Goal: Complete application form

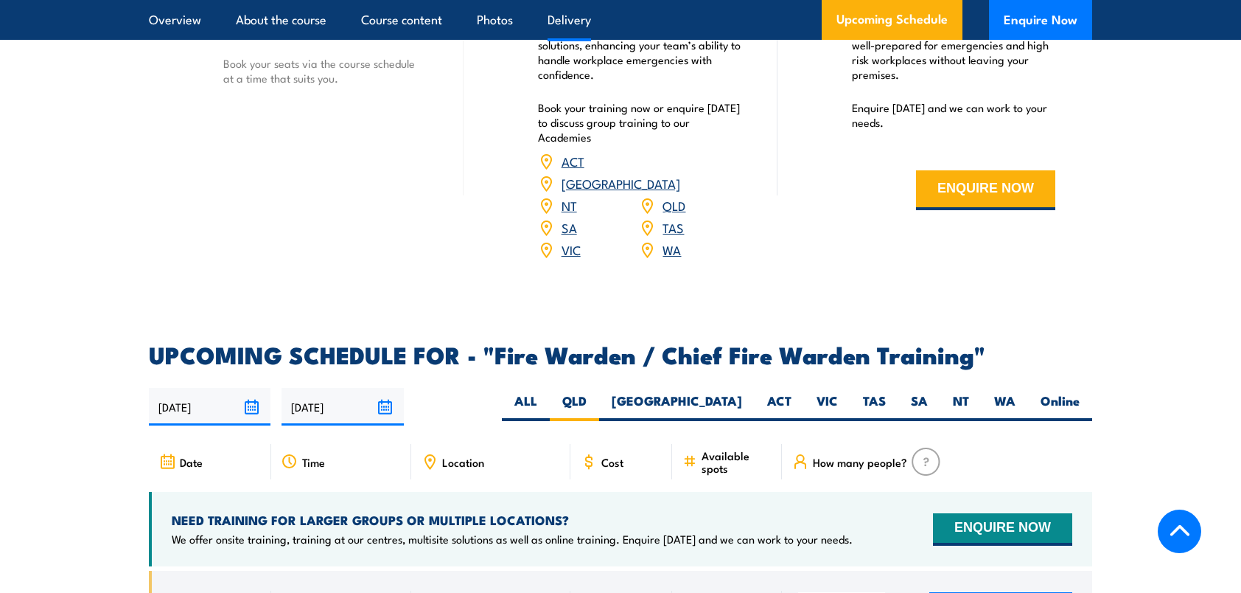
scroll to position [2316, 0]
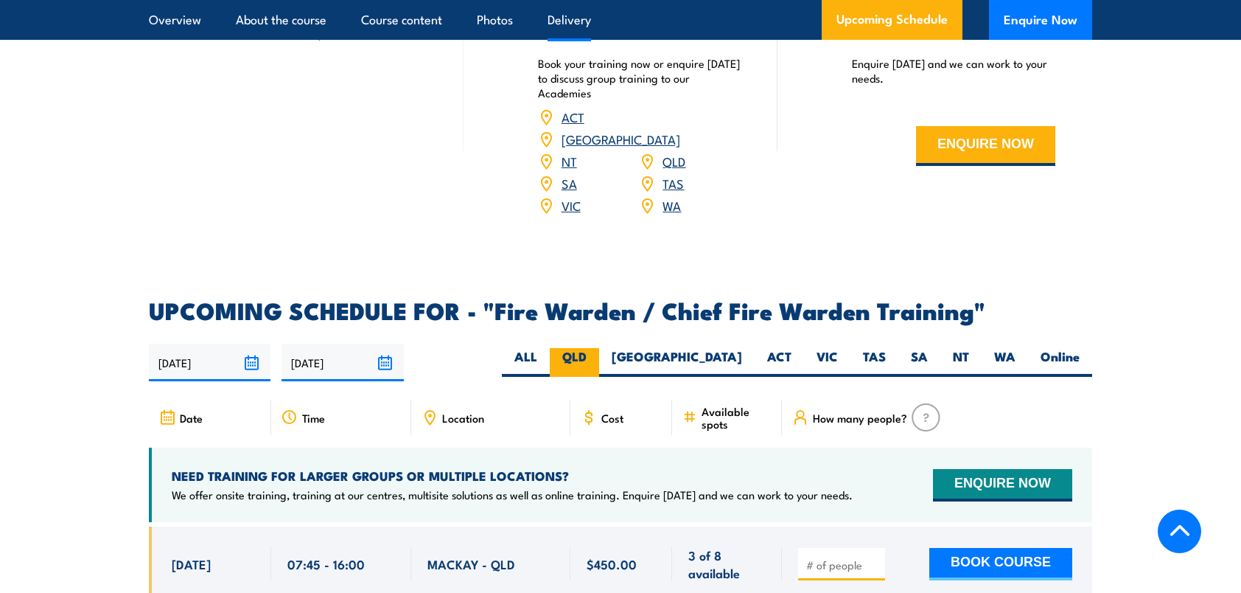
click at [599, 355] on label "QLD" at bounding box center [574, 362] width 49 height 29
click at [596, 355] on input "QLD" at bounding box center [592, 353] width 10 height 10
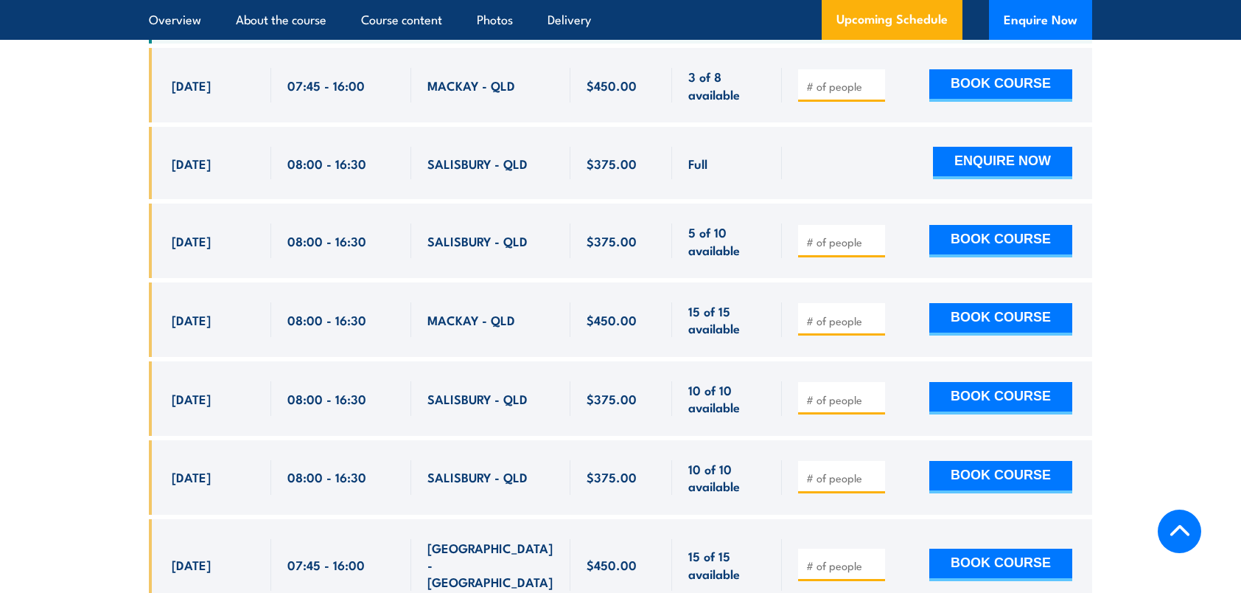
scroll to position [2857, 0]
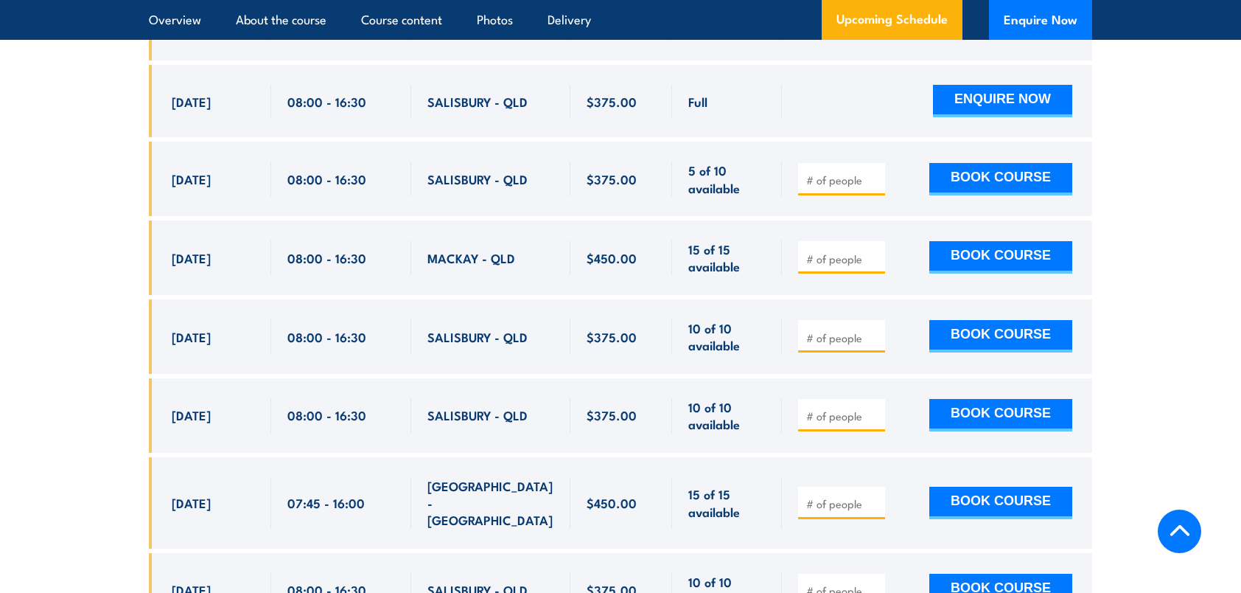
click at [840, 340] on span at bounding box center [842, 336] width 77 height 17
click at [978, 330] on button "BOOK COURSE" at bounding box center [1001, 336] width 143 height 32
click at [1006, 363] on div "15 BOOK COURSE" at bounding box center [937, 336] width 310 height 74
click at [1006, 330] on button "BOOK COURSE" at bounding box center [1001, 336] width 143 height 32
click at [879, 330] on input "15" at bounding box center [843, 337] width 74 height 15
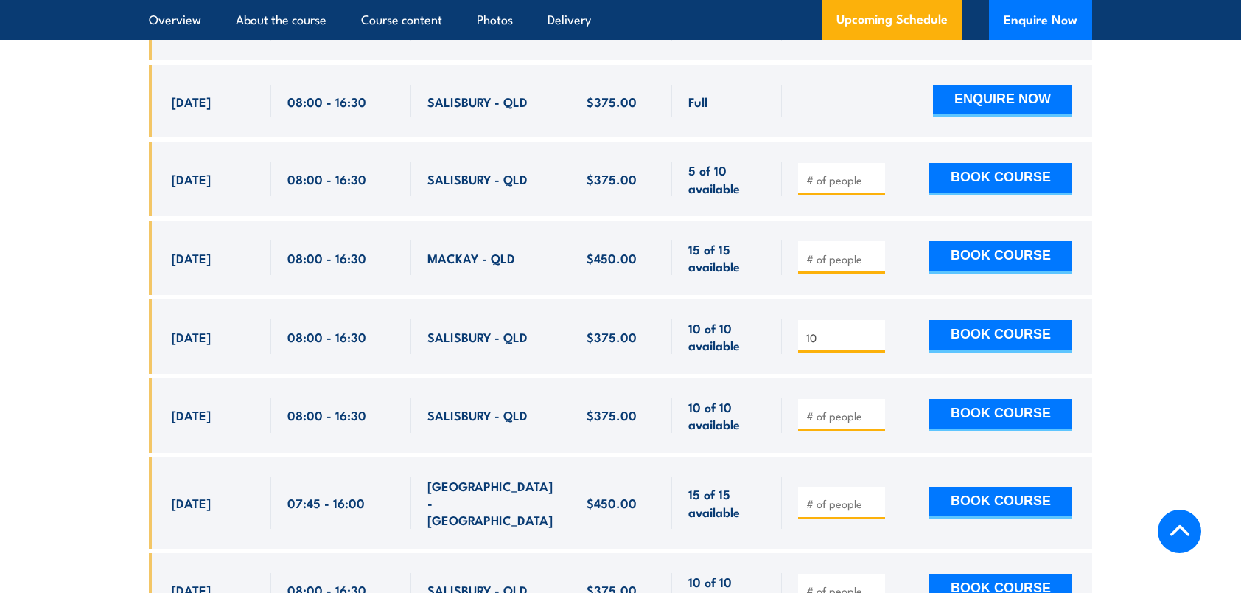
type input "10"
click at [878, 336] on input "10" at bounding box center [843, 337] width 74 height 15
click at [963, 336] on button "BOOK COURSE" at bounding box center [1001, 336] width 143 height 32
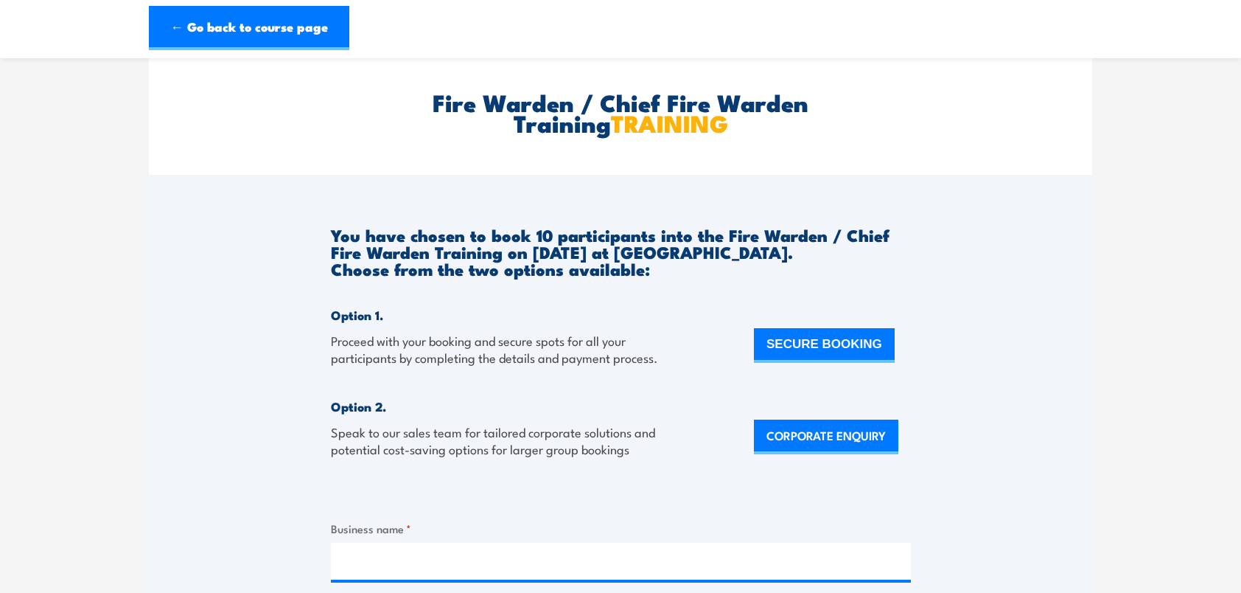
scroll to position [49, 0]
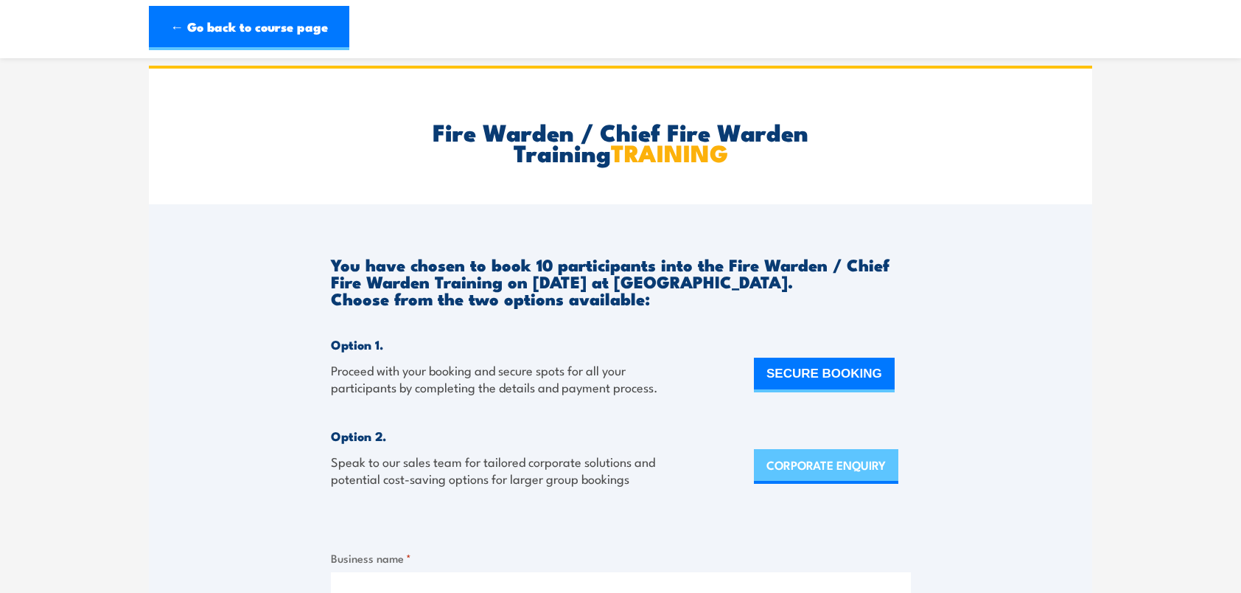
click at [806, 463] on link "CORPORATE ENQUIRY" at bounding box center [826, 466] width 144 height 35
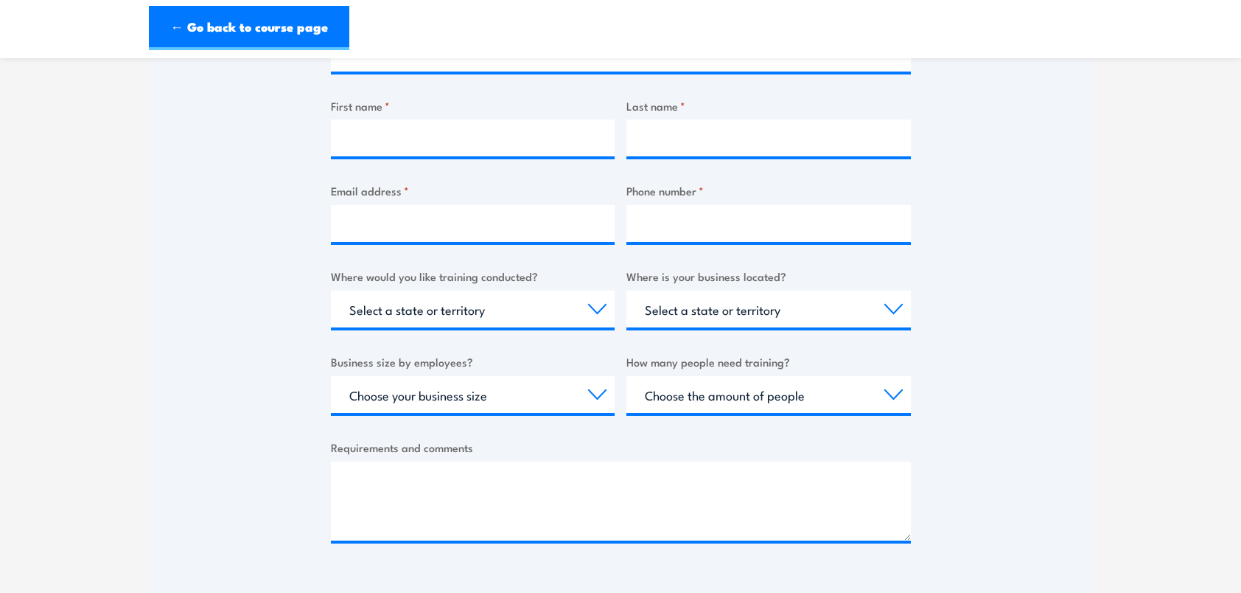
scroll to position [597, 0]
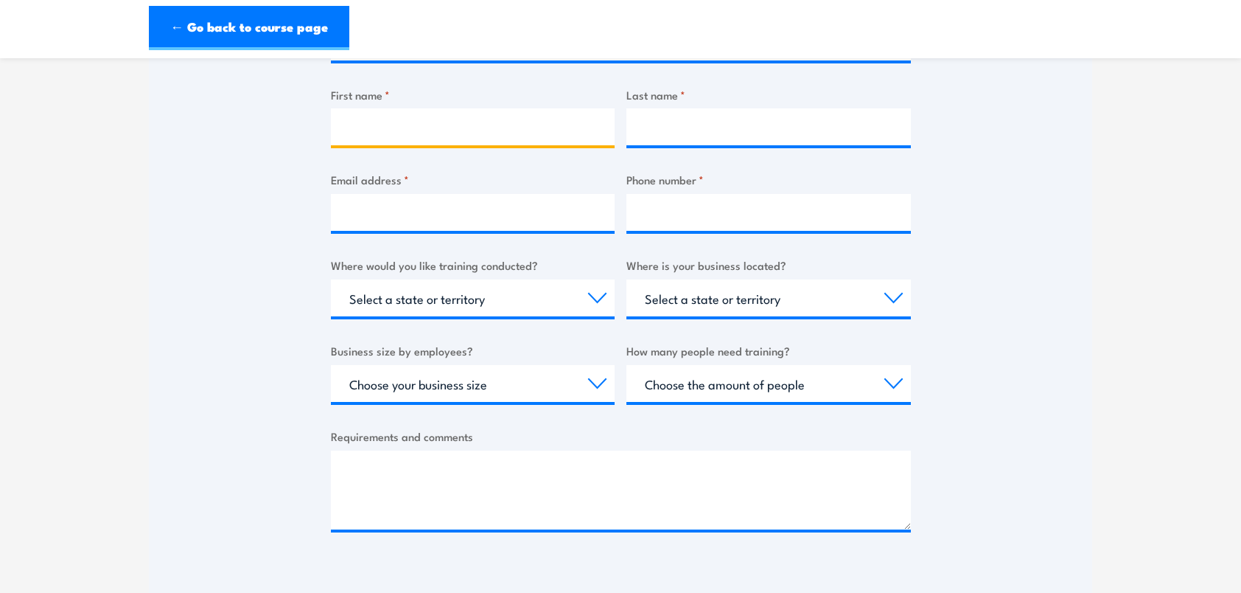
click at [383, 124] on input "First name *" at bounding box center [473, 126] width 285 height 37
type input "[PERSON_NAME]"
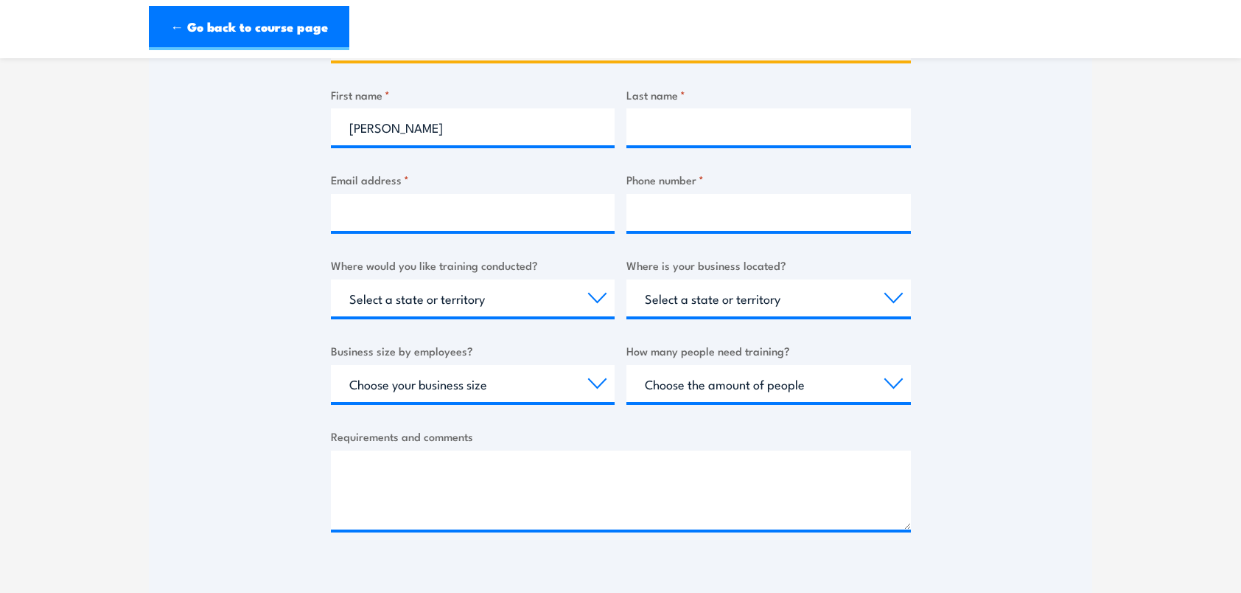
type input "[PERSON_NAME]"
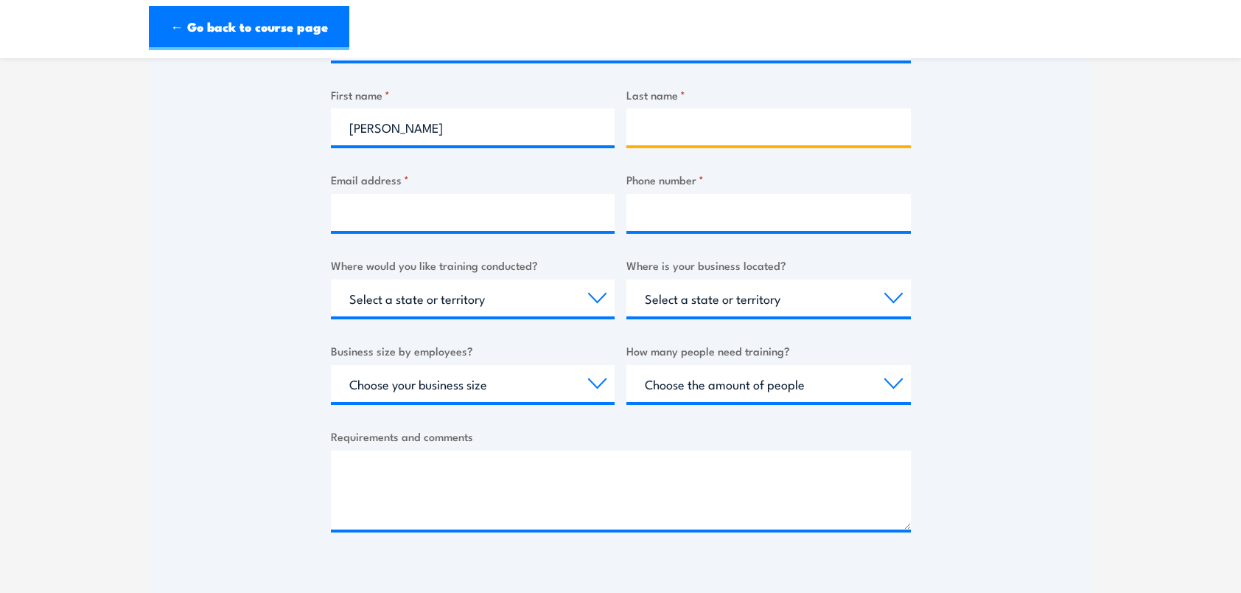
type input "[PERSON_NAME]"
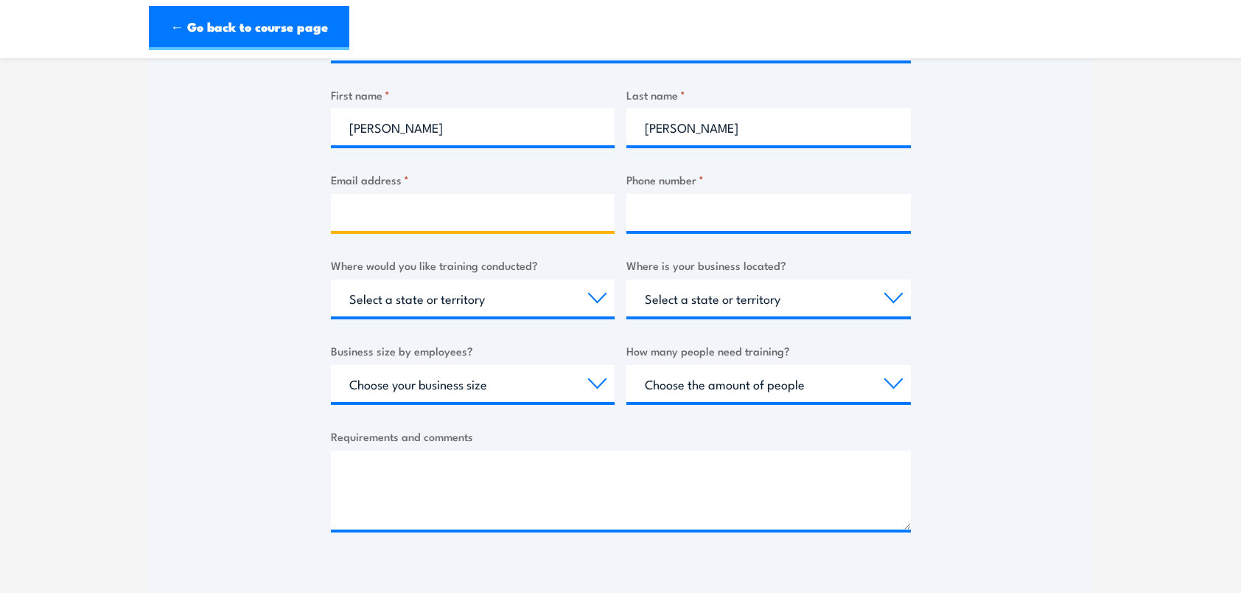
type input "[PERSON_NAME][EMAIL_ADDRESS][DOMAIN_NAME]"
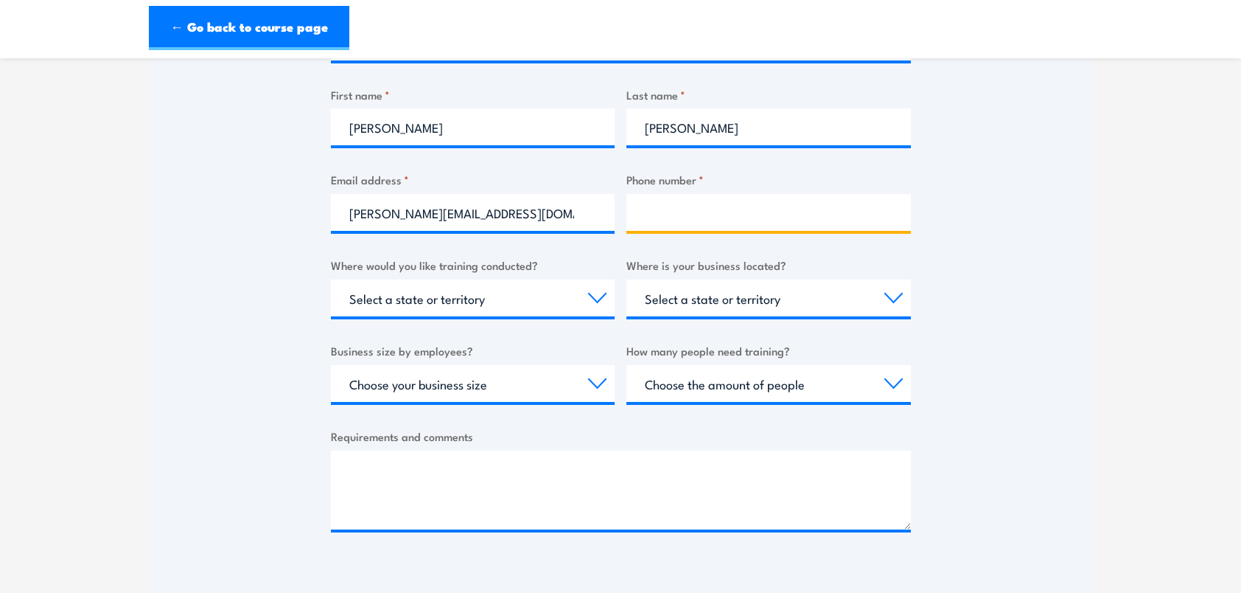
type input "0419021744"
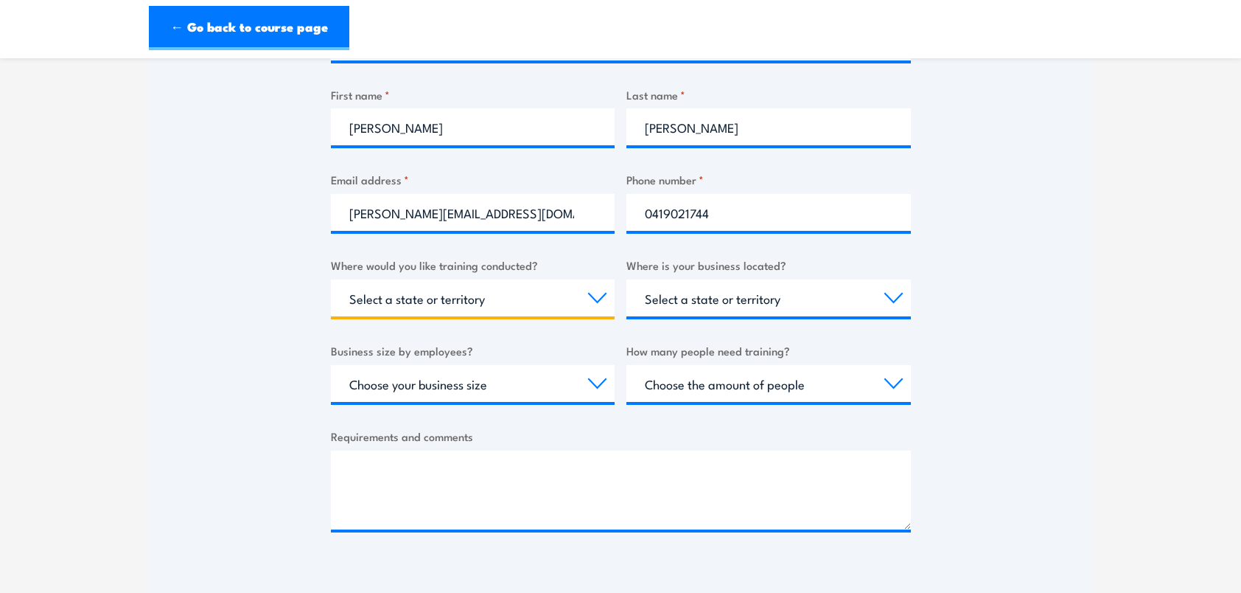
select select "QLD"
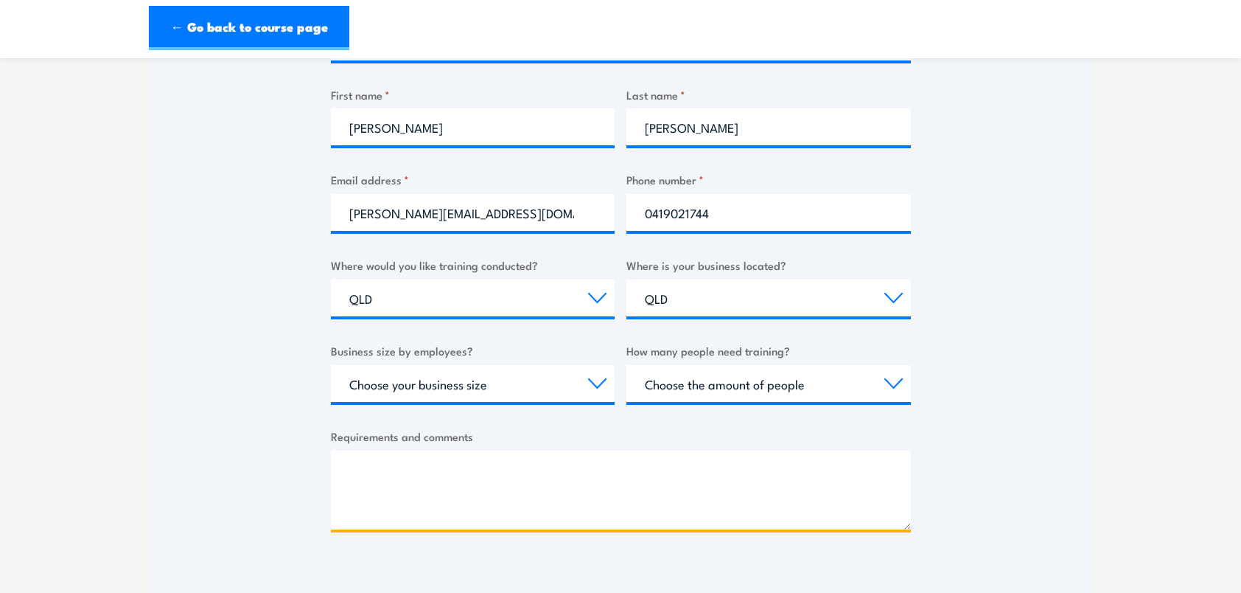
click at [363, 488] on textarea "Requirements and comments" at bounding box center [621, 489] width 580 height 79
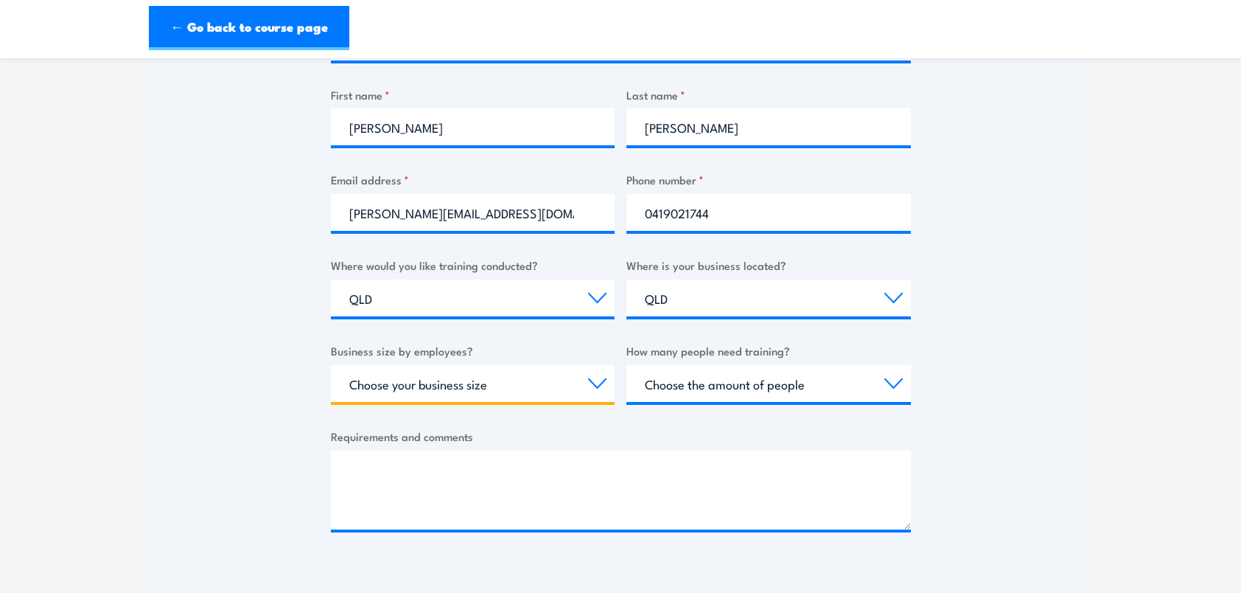
click at [600, 382] on select "Choose your business size 1 to 19 20 to 199 200+" at bounding box center [473, 383] width 285 height 37
select select "200+"
click at [331, 365] on select "Choose your business size 1 to 19 20 to 199 200+" at bounding box center [473, 383] width 285 height 37
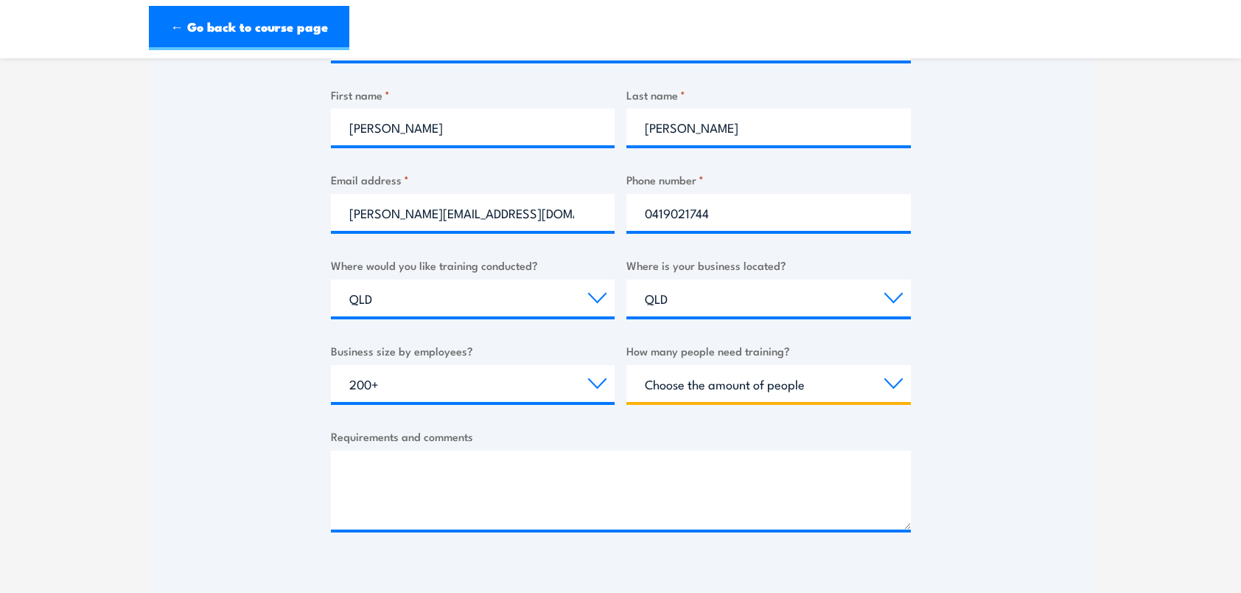
click at [698, 389] on select "Choose the amount of people 1 to 4 5 to 19 20+" at bounding box center [769, 383] width 285 height 37
select select "20+"
click at [627, 365] on select "Choose the amount of people 1 to 4 5 to 19 20+" at bounding box center [769, 383] width 285 height 37
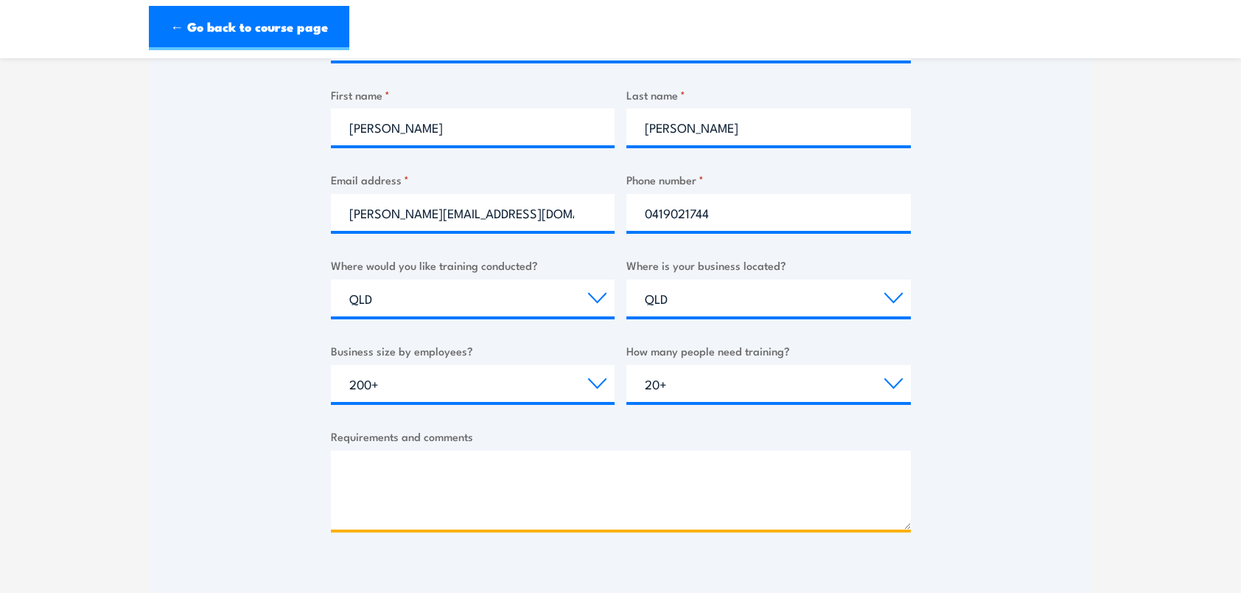
click at [381, 468] on textarea "Requirements and comments" at bounding box center [621, 489] width 580 height 79
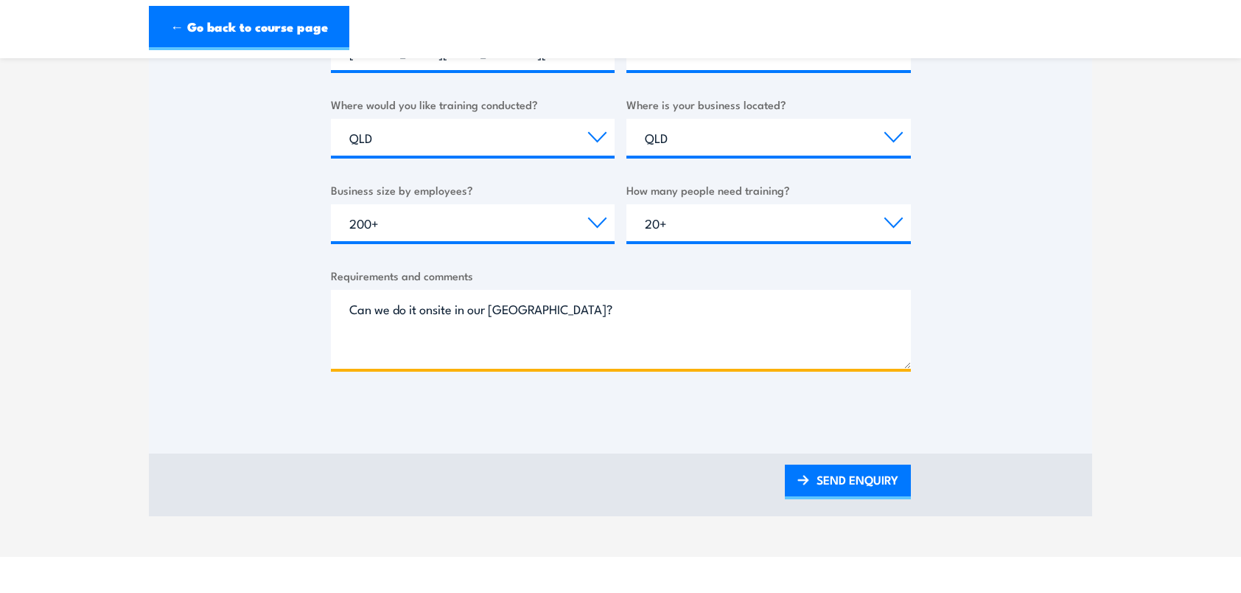
scroll to position [818, 0]
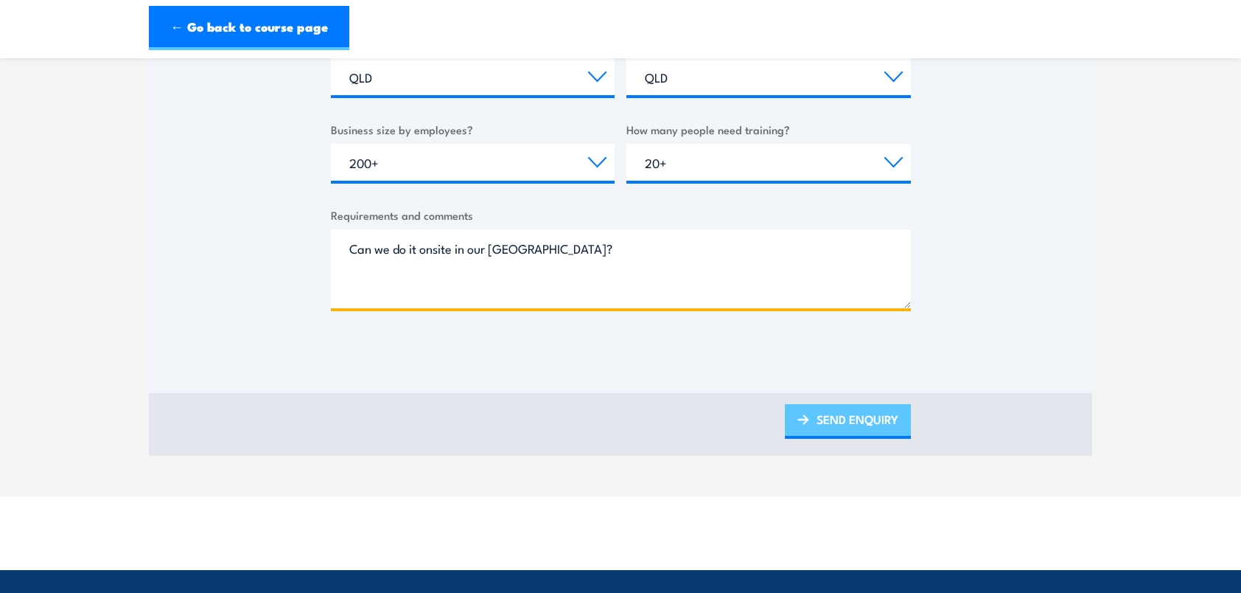
type textarea "Can we do it onsite in our [GEOGRAPHIC_DATA]?"
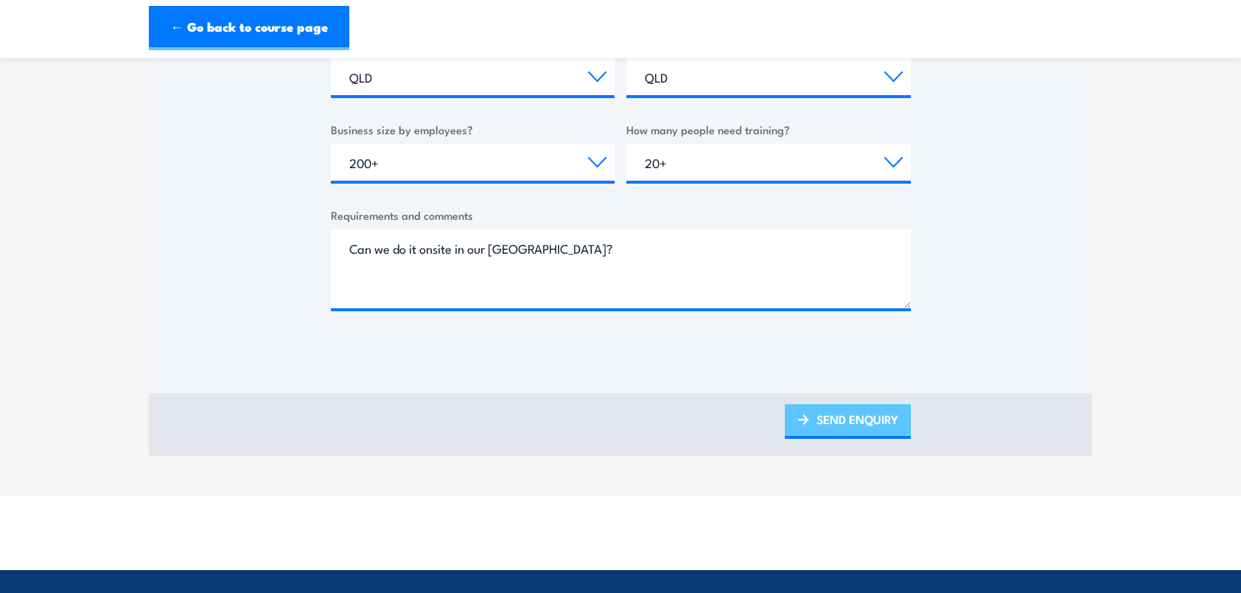
drag, startPoint x: 847, startPoint y: 416, endPoint x: 851, endPoint y: 423, distance: 8.2
click at [847, 416] on link "SEND ENQUIRY" at bounding box center [848, 421] width 126 height 35
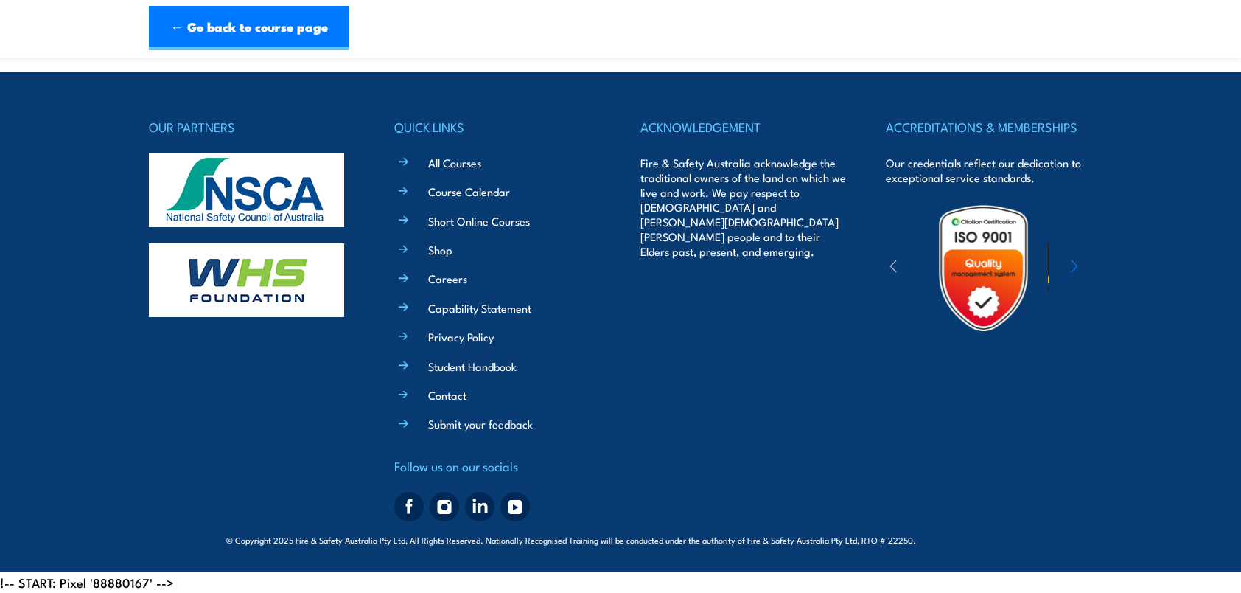
scroll to position [0, 0]
click at [851, 426] on div "OUR PARTNERS QUICK LINKS All Courses Course Calendar Short Online Courses Shop …" at bounding box center [621, 321] width 944 height 411
